Goal: Information Seeking & Learning: Check status

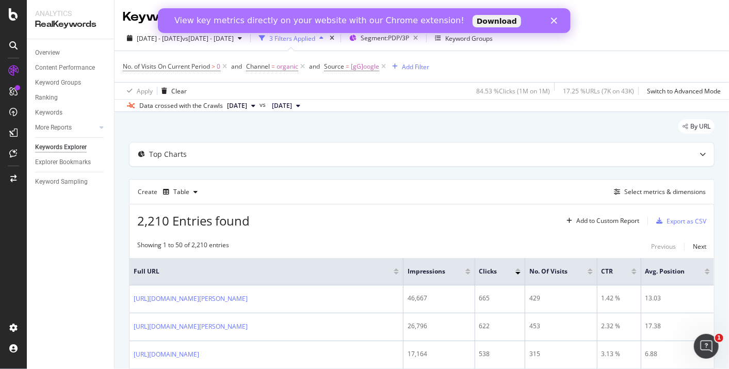
click at [554, 18] on icon "Fermer" at bounding box center [554, 21] width 6 height 6
